Goal: Information Seeking & Learning: Compare options

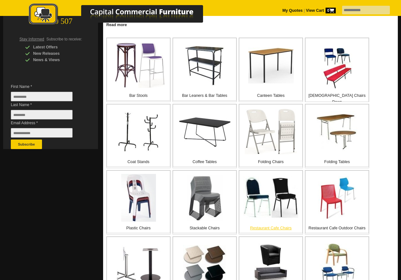
scroll to position [127, 0]
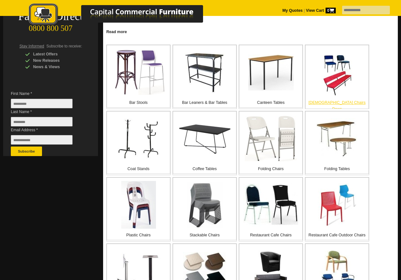
click at [326, 100] on p "[DEMOGRAPHIC_DATA] Chairs Pews" at bounding box center [337, 105] width 63 height 13
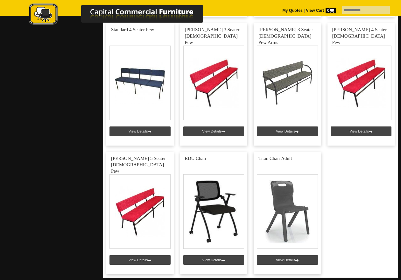
scroll to position [1846, 0]
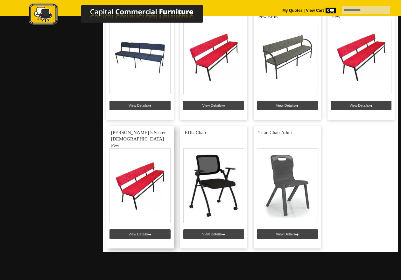
click at [142, 193] on link at bounding box center [139, 187] width 67 height 122
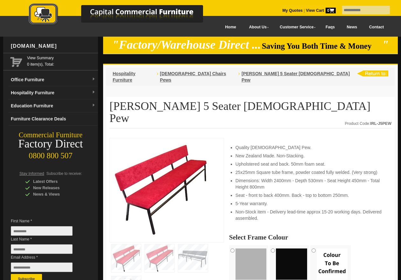
click at [191, 244] on img at bounding box center [193, 258] width 30 height 28
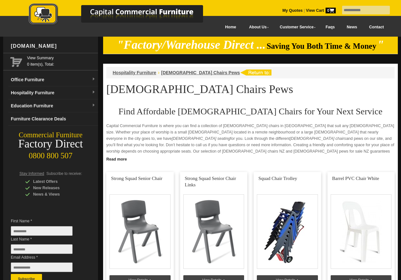
scroll to position [1846, 0]
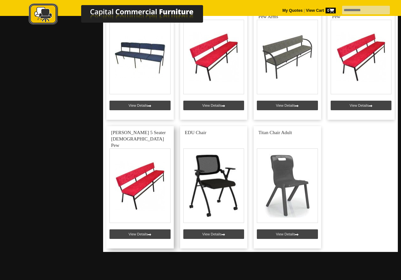
click at [157, 168] on link at bounding box center [139, 187] width 67 height 122
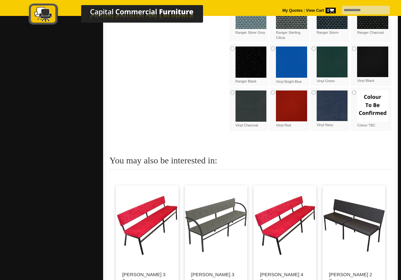
scroll to position [446, 0]
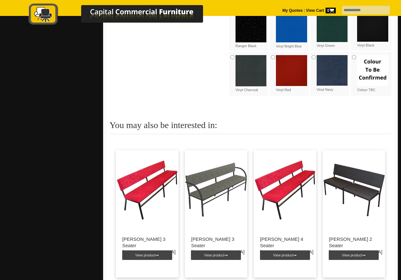
click at [364, 182] on img at bounding box center [354, 190] width 63 height 80
click at [365, 168] on img at bounding box center [354, 190] width 63 height 80
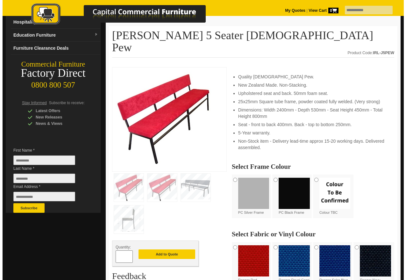
scroll to position [64, 0]
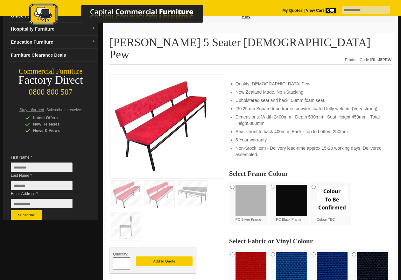
click at [188, 180] on img at bounding box center [193, 194] width 30 height 28
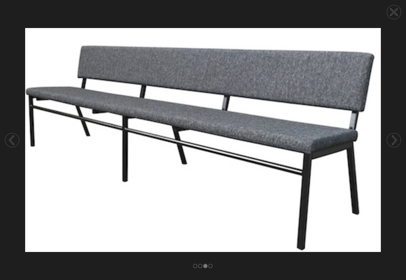
click at [396, 143] on circle at bounding box center [394, 140] width 14 height 14
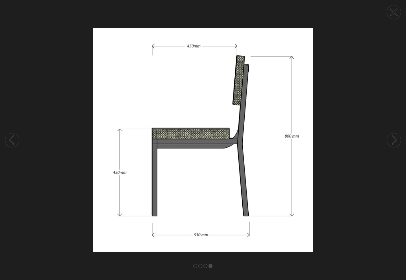
click at [396, 143] on circle at bounding box center [394, 140] width 14 height 14
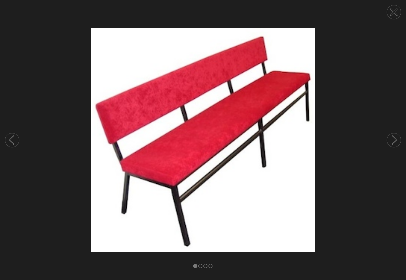
click at [14, 140] on circle at bounding box center [12, 140] width 14 height 14
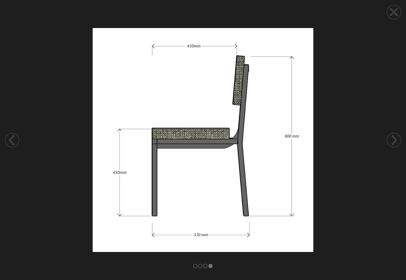
click at [14, 140] on circle at bounding box center [12, 140] width 14 height 14
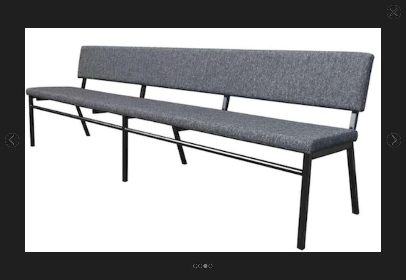
click at [14, 140] on circle at bounding box center [12, 140] width 14 height 14
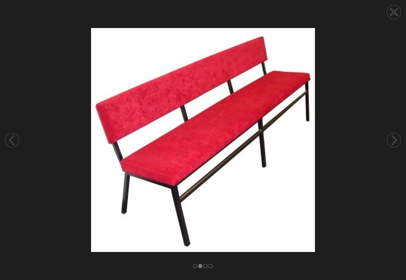
click at [391, 135] on circle at bounding box center [394, 140] width 14 height 14
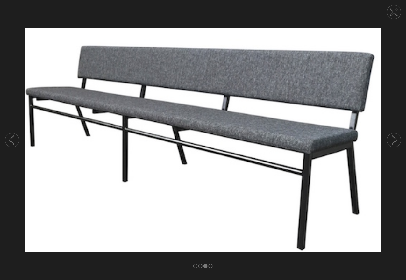
click at [281, 145] on img at bounding box center [203, 140] width 406 height 224
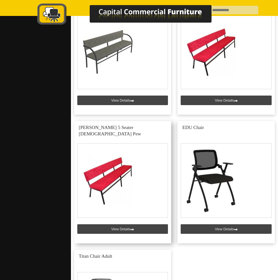
scroll to position [3628, 0]
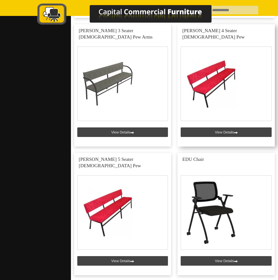
click at [240, 96] on link at bounding box center [226, 85] width 97 height 122
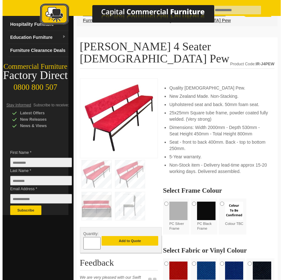
scroll to position [64, 0]
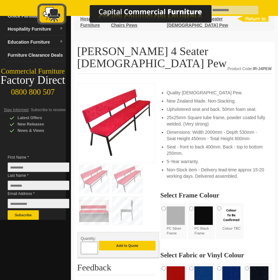
click at [131, 199] on img at bounding box center [128, 211] width 30 height 28
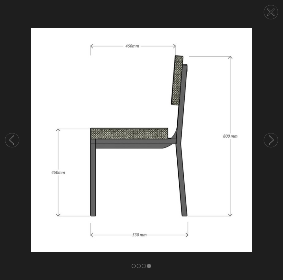
click at [268, 137] on circle at bounding box center [271, 140] width 14 height 14
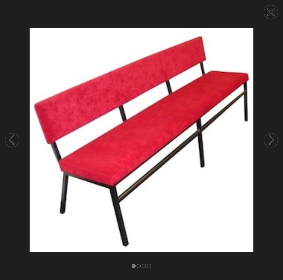
click at [268, 137] on circle at bounding box center [271, 140] width 14 height 14
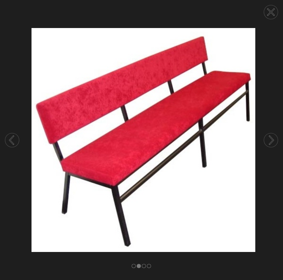
click at [268, 137] on circle at bounding box center [271, 140] width 14 height 14
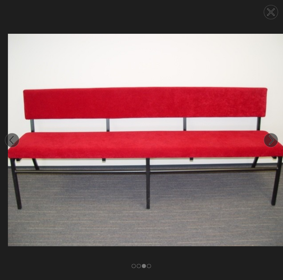
click at [268, 137] on circle at bounding box center [271, 140] width 14 height 14
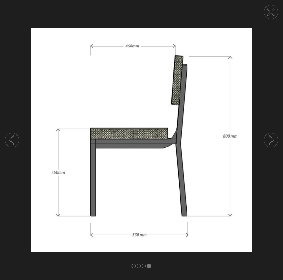
click at [8, 137] on circle at bounding box center [12, 140] width 14 height 14
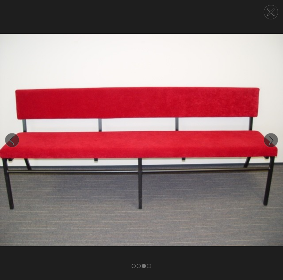
click at [270, 138] on circle at bounding box center [271, 140] width 14 height 14
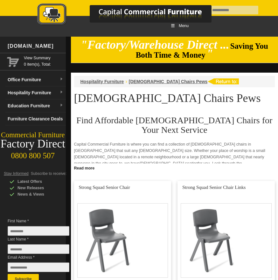
scroll to position [3628, 0]
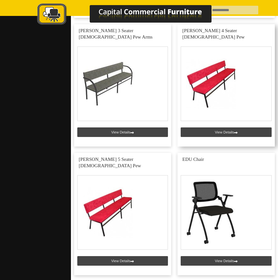
click at [221, 102] on link at bounding box center [226, 85] width 97 height 122
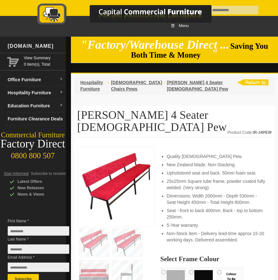
click at [194, 193] on li "Dimensions: Width 2000mm - Depth 530mm - Seat Height 450mm - Total Height 800mm" at bounding box center [216, 199] width 99 height 13
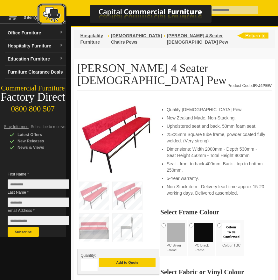
scroll to position [32, 0]
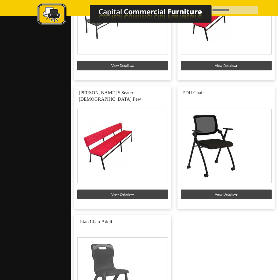
scroll to position [3692, 0]
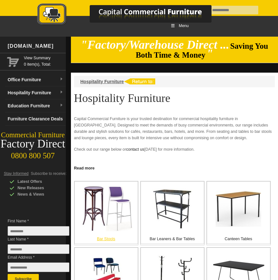
scroll to position [127, 0]
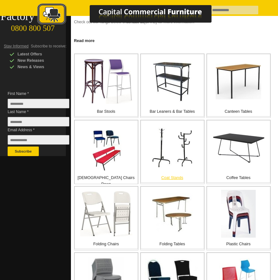
click at [163, 132] on img at bounding box center [172, 147] width 41 height 40
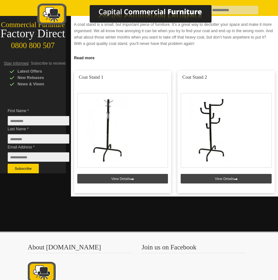
scroll to position [95, 0]
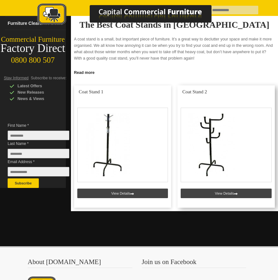
click at [200, 153] on link at bounding box center [226, 146] width 97 height 122
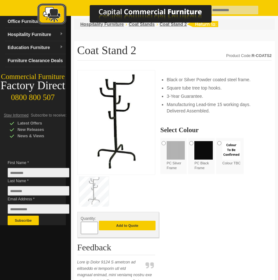
scroll to position [64, 0]
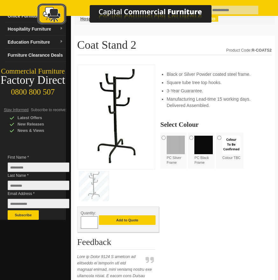
click at [97, 180] on img at bounding box center [94, 185] width 30 height 28
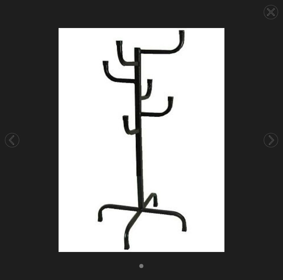
click at [271, 11] on circle at bounding box center [271, 12] width 14 height 14
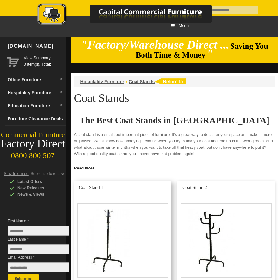
scroll to position [95, 0]
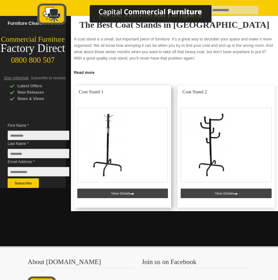
click at [116, 119] on link at bounding box center [122, 146] width 97 height 122
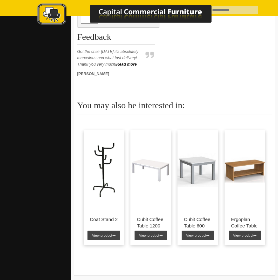
scroll to position [255, 0]
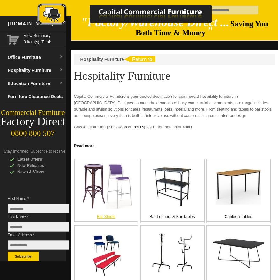
scroll to position [32, 0]
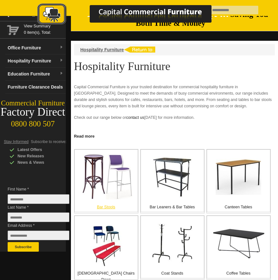
click at [107, 206] on p "Bar Stools" at bounding box center [106, 207] width 63 height 6
